Goal: Use online tool/utility: Utilize a website feature to perform a specific function

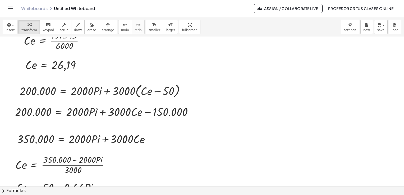
scroll to position [1057, 0]
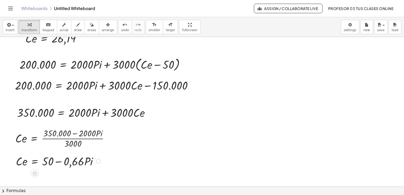
click at [99, 162] on div at bounding box center [98, 161] width 5 height 5
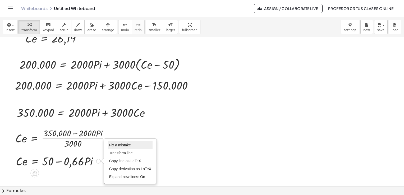
click at [117, 146] on span "Fix a mistake" at bounding box center [120, 145] width 22 height 4
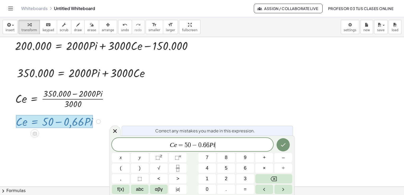
scroll to position [1104, 0]
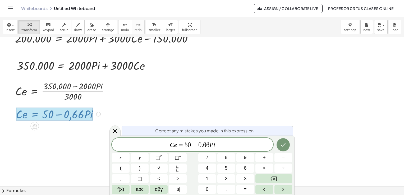
click at [191, 144] on span "−" at bounding box center [195, 145] width 8 height 6
click at [281, 145] on icon "Done" at bounding box center [283, 144] width 5 height 3
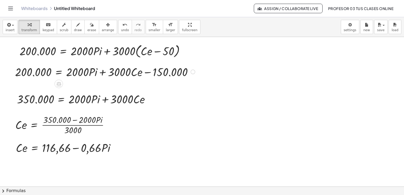
scroll to position [1084, 0]
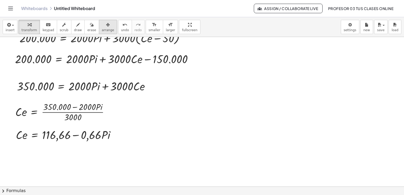
click at [102, 30] on span "arrange" at bounding box center [108, 30] width 12 height 4
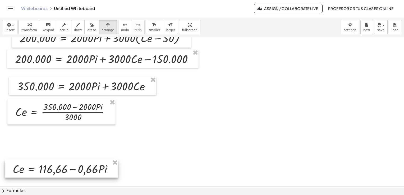
drag, startPoint x: 102, startPoint y: 135, endPoint x: 99, endPoint y: 169, distance: 34.2
click at [99, 169] on div at bounding box center [61, 168] width 113 height 18
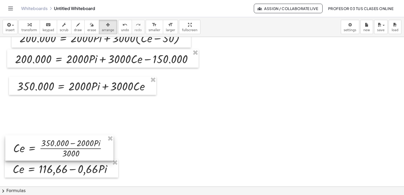
drag, startPoint x: 87, startPoint y: 107, endPoint x: 85, endPoint y: 143, distance: 36.3
click at [85, 143] on div at bounding box center [59, 147] width 108 height 25
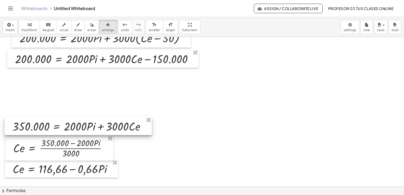
drag, startPoint x: 94, startPoint y: 84, endPoint x: 89, endPoint y: 124, distance: 40.4
click at [89, 124] on div at bounding box center [77, 126] width 147 height 18
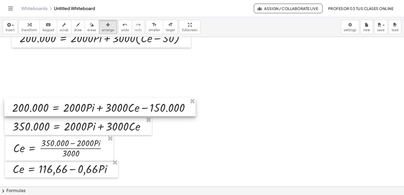
drag, startPoint x: 90, startPoint y: 59, endPoint x: 98, endPoint y: 67, distance: 11.0
click at [87, 107] on div at bounding box center [99, 107] width 191 height 18
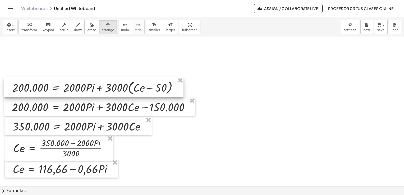
drag, startPoint x: 101, startPoint y: 42, endPoint x: 84, endPoint y: 80, distance: 41.8
click at [93, 90] on div at bounding box center [93, 87] width 179 height 20
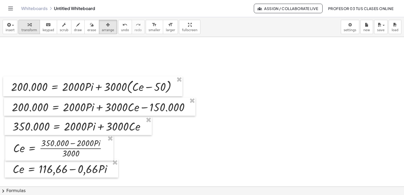
click at [31, 28] on span "transform" at bounding box center [29, 30] width 16 height 4
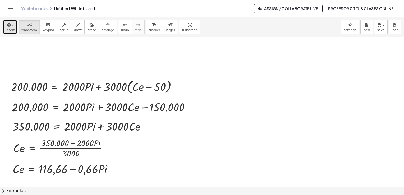
click at [9, 26] on icon "button" at bounding box center [8, 25] width 5 height 6
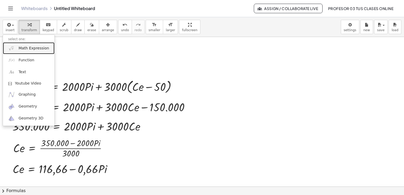
click at [30, 48] on span "Math Expression" at bounding box center [33, 48] width 30 height 5
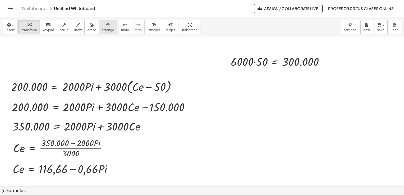
click at [102, 29] on span "arrange" at bounding box center [108, 30] width 12 height 4
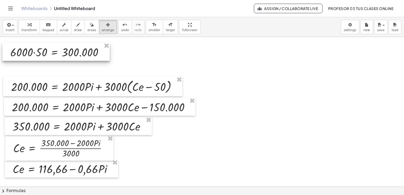
drag, startPoint x: 261, startPoint y: 64, endPoint x: 41, endPoint y: 55, distance: 220.5
click at [41, 55] on div at bounding box center [55, 52] width 107 height 18
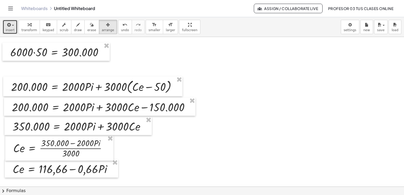
click at [13, 28] on span "insert" at bounding box center [10, 30] width 9 height 4
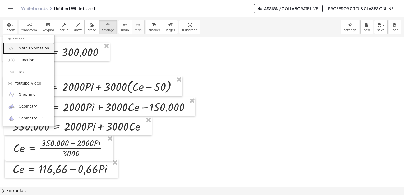
click at [29, 53] on link "Math Expression" at bounding box center [29, 48] width 52 height 12
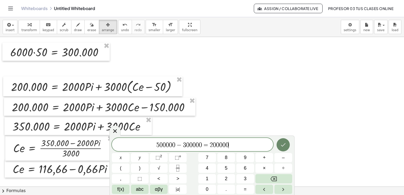
click at [279, 146] on button "Done" at bounding box center [282, 144] width 13 height 13
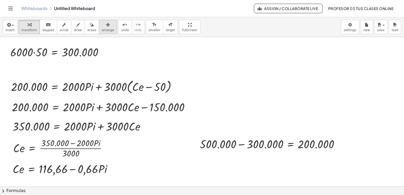
click at [106, 27] on icon "button" at bounding box center [108, 25] width 4 height 6
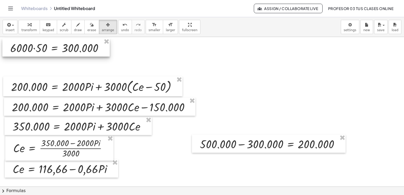
drag, startPoint x: 88, startPoint y: 54, endPoint x: 88, endPoint y: 50, distance: 4.2
click at [88, 50] on div at bounding box center [55, 47] width 107 height 18
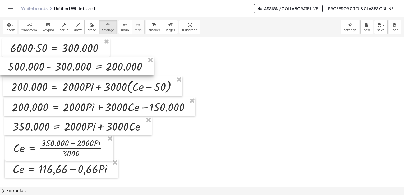
drag, startPoint x: 256, startPoint y: 146, endPoint x: 61, endPoint y: 68, distance: 209.8
click at [61, 68] on div at bounding box center [76, 66] width 153 height 18
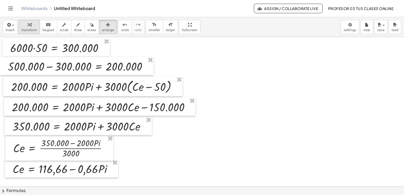
click at [29, 27] on div "button" at bounding box center [29, 24] width 16 height 6
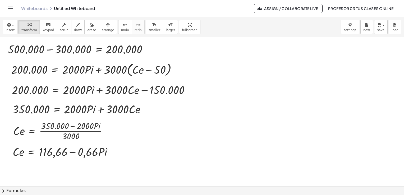
scroll to position [1110, 0]
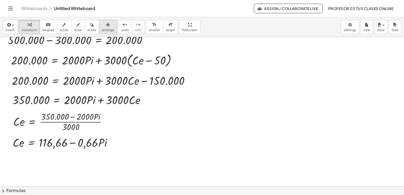
click at [102, 25] on div "button" at bounding box center [108, 24] width 12 height 6
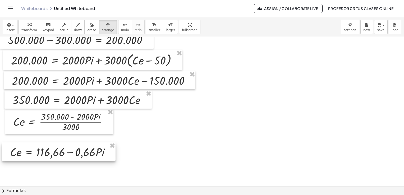
drag, startPoint x: 80, startPoint y: 144, endPoint x: 77, endPoint y: 154, distance: 9.9
click at [77, 154] on div at bounding box center [58, 151] width 113 height 18
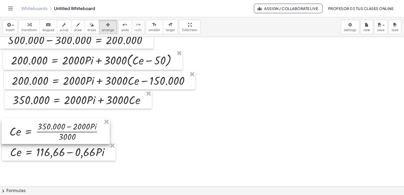
drag, startPoint x: 74, startPoint y: 129, endPoint x: 71, endPoint y: 138, distance: 10.4
click at [71, 138] on div at bounding box center [56, 131] width 108 height 25
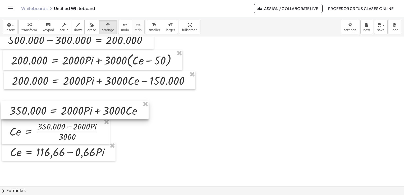
drag, startPoint x: 78, startPoint y: 102, endPoint x: 75, endPoint y: 113, distance: 11.0
click at [75, 113] on div at bounding box center [74, 110] width 147 height 18
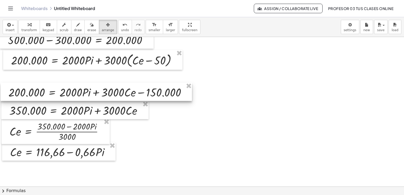
drag, startPoint x: 86, startPoint y: 83, endPoint x: 83, endPoint y: 95, distance: 12.2
click at [83, 95] on div at bounding box center [96, 92] width 191 height 18
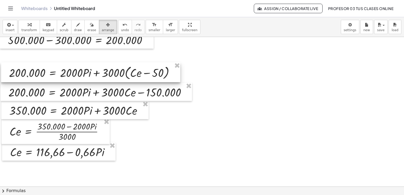
drag, startPoint x: 91, startPoint y: 64, endPoint x: 89, endPoint y: 76, distance: 12.7
click at [89, 76] on div at bounding box center [90, 72] width 179 height 20
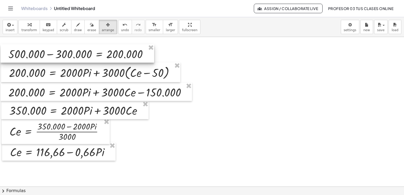
drag, startPoint x: 100, startPoint y: 44, endPoint x: 100, endPoint y: 58, distance: 14.0
click at [100, 58] on div at bounding box center [77, 53] width 153 height 18
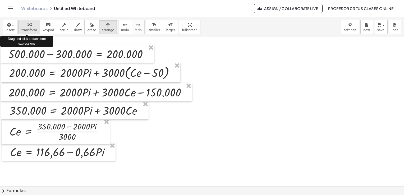
click at [30, 29] on span "transform" at bounding box center [29, 30] width 16 height 4
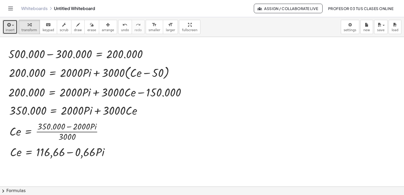
click at [11, 28] on span "insert" at bounding box center [10, 30] width 9 height 4
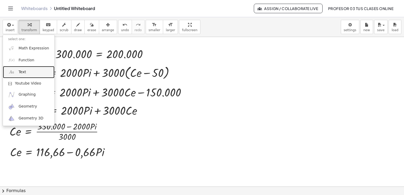
click at [28, 70] on link "Text" at bounding box center [29, 72] width 52 height 12
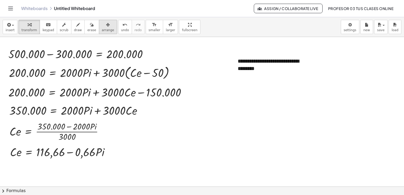
click at [102, 29] on span "arrange" at bounding box center [108, 30] width 12 height 4
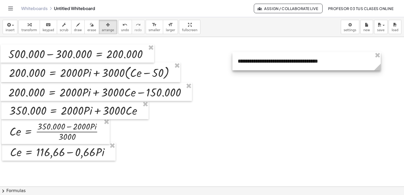
drag, startPoint x: 309, startPoint y: 75, endPoint x: 379, endPoint y: 76, distance: 69.7
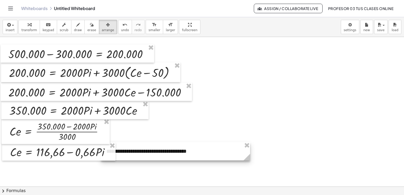
drag, startPoint x: 340, startPoint y: 65, endPoint x: 209, endPoint y: 155, distance: 159.2
click at [209, 155] on div at bounding box center [175, 151] width 149 height 18
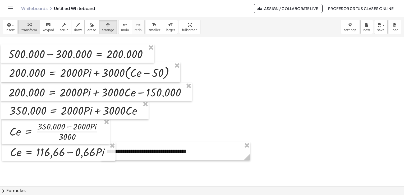
click at [27, 26] on icon "button" at bounding box center [29, 25] width 4 height 6
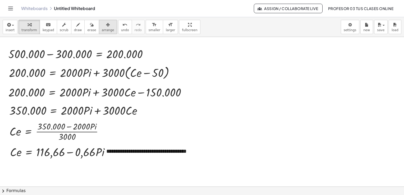
click at [99, 27] on button "arrange" at bounding box center [108, 27] width 18 height 14
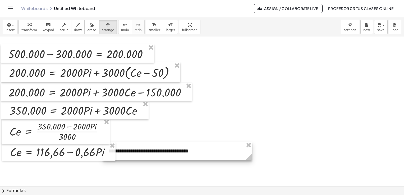
click at [146, 153] on div at bounding box center [177, 151] width 149 height 18
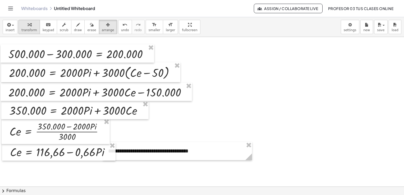
click at [25, 30] on span "transform" at bounding box center [29, 30] width 16 height 4
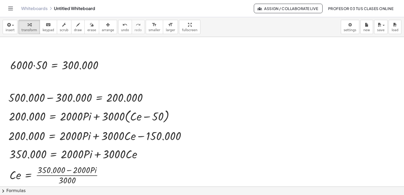
scroll to position [1057, 0]
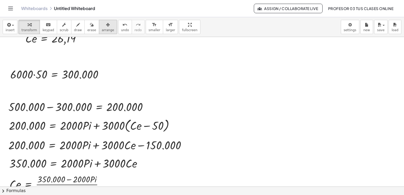
click at [102, 30] on span "arrange" at bounding box center [108, 30] width 12 height 4
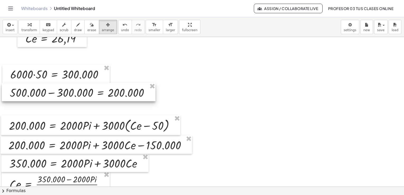
drag, startPoint x: 111, startPoint y: 105, endPoint x: 113, endPoint y: 91, distance: 14.3
click at [113, 91] on div at bounding box center [78, 92] width 153 height 18
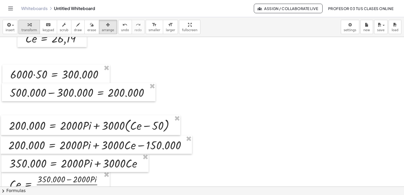
click at [27, 28] on span "transform" at bounding box center [29, 30] width 16 height 4
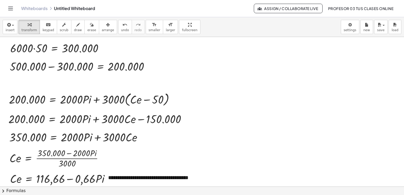
scroll to position [1084, 0]
click at [102, 30] on span "arrange" at bounding box center [108, 30] width 12 height 4
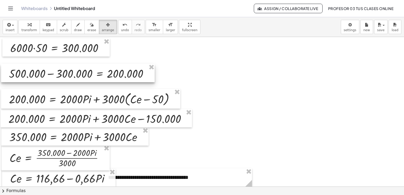
drag, startPoint x: 88, startPoint y: 63, endPoint x: 88, endPoint y: 70, distance: 7.4
click at [88, 70] on div at bounding box center [77, 73] width 153 height 18
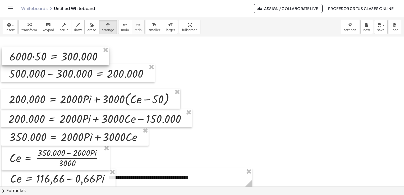
drag, startPoint x: 85, startPoint y: 50, endPoint x: 85, endPoint y: 59, distance: 8.5
click at [85, 59] on div at bounding box center [55, 56] width 107 height 18
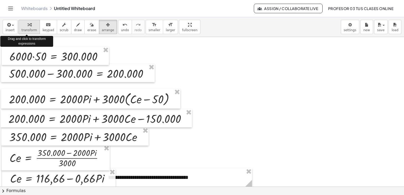
click at [28, 28] on span "transform" at bounding box center [29, 30] width 16 height 4
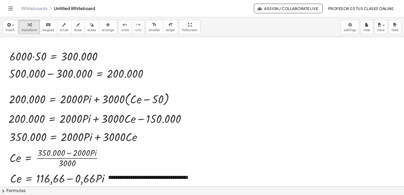
scroll to position [1094, 0]
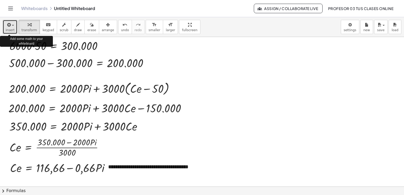
click at [12, 27] on div "button" at bounding box center [10, 24] width 9 height 6
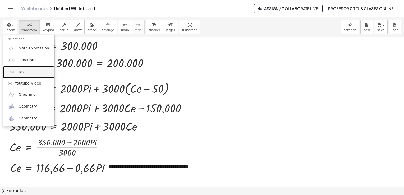
click at [24, 75] on link "Text" at bounding box center [29, 72] width 52 height 12
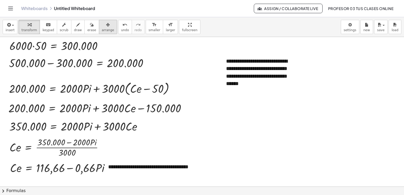
click at [102, 29] on span "arrange" at bounding box center [108, 30] width 12 height 4
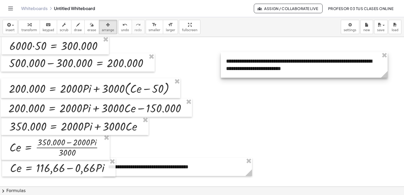
drag, startPoint x: 298, startPoint y: 89, endPoint x: 384, endPoint y: 80, distance: 86.3
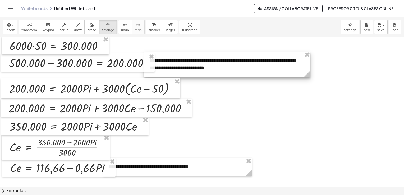
drag, startPoint x: 369, startPoint y: 73, endPoint x: 292, endPoint y: 72, distance: 76.6
click at [292, 72] on div at bounding box center [227, 65] width 166 height 26
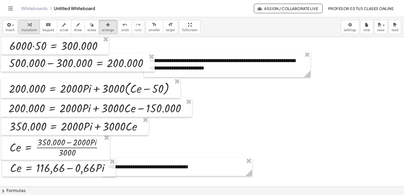
click at [26, 30] on span "transform" at bounding box center [29, 30] width 16 height 4
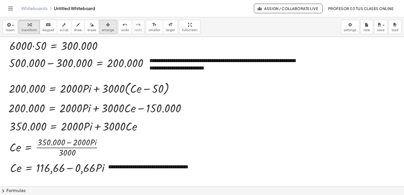
click at [106, 28] on icon "button" at bounding box center [108, 25] width 4 height 6
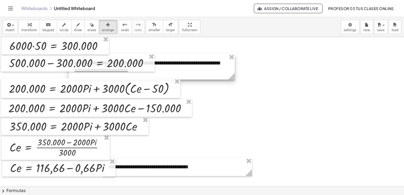
drag, startPoint x: 186, startPoint y: 64, endPoint x: 118, endPoint y: 66, distance: 68.4
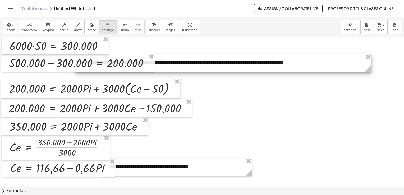
drag, startPoint x: 239, startPoint y: 77, endPoint x: 369, endPoint y: 77, distance: 130.0
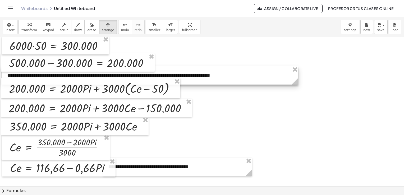
drag, startPoint x: 337, startPoint y: 67, endPoint x: 264, endPoint y: 79, distance: 74.3
click at [264, 79] on div at bounding box center [150, 75] width 296 height 18
click at [28, 29] on span "transform" at bounding box center [29, 30] width 16 height 4
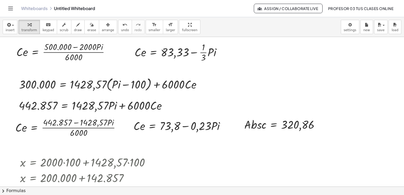
scroll to position [830, 0]
